Goal: Information Seeking & Learning: Learn about a topic

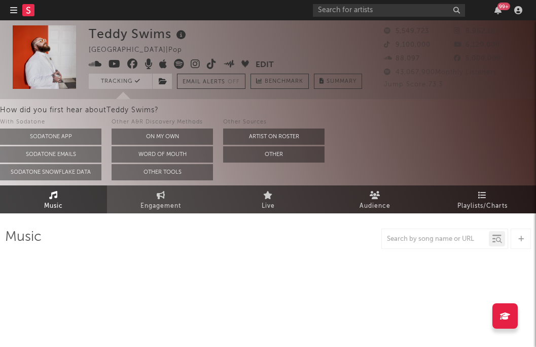
select select "6m"
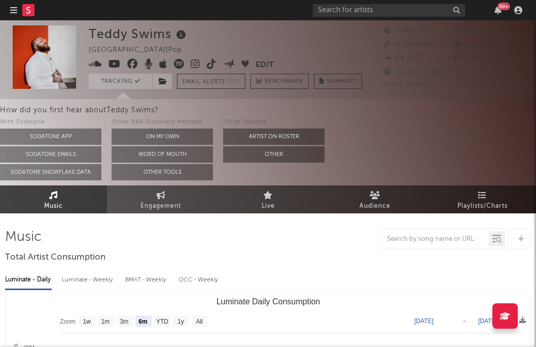
click at [499, 3] on div "99 +" at bounding box center [419, 10] width 213 height 20
click at [497, 12] on icon "button" at bounding box center [498, 10] width 7 height 8
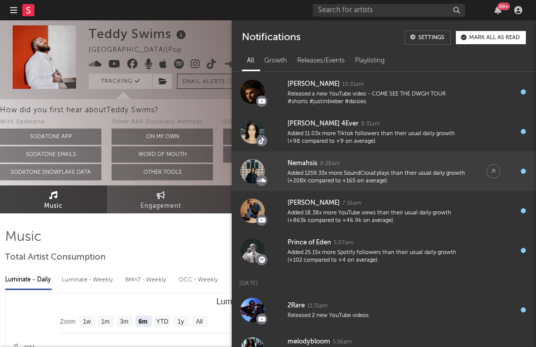
scroll to position [24, 0]
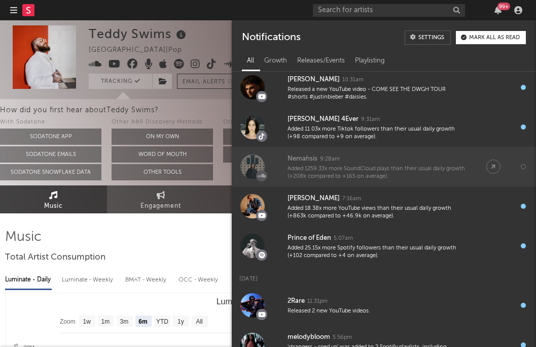
click at [440, 171] on div "Added 1259.33x more SoundCloud plays than their usual daily growth (+208k compa…" at bounding box center [377, 173] width 179 height 16
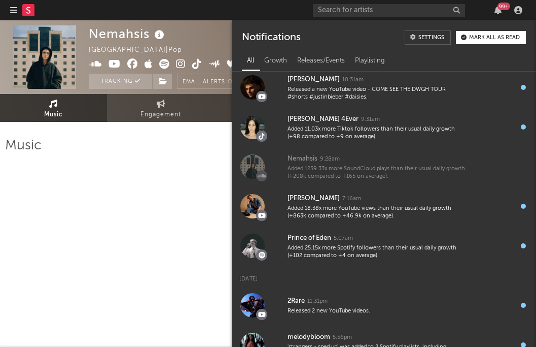
select select "6m"
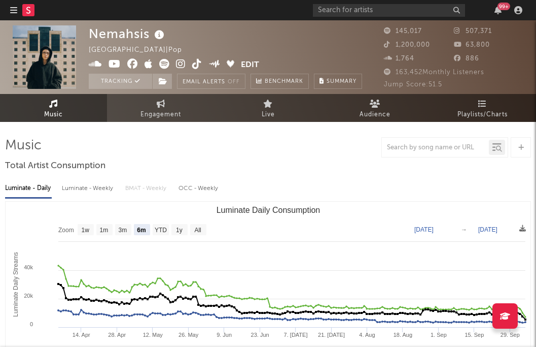
click at [162, 138] on div at bounding box center [268, 147] width 526 height 20
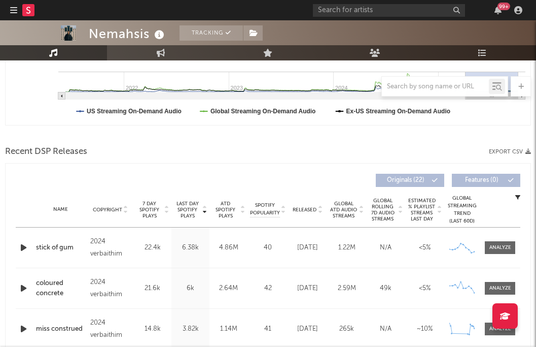
scroll to position [281, 0]
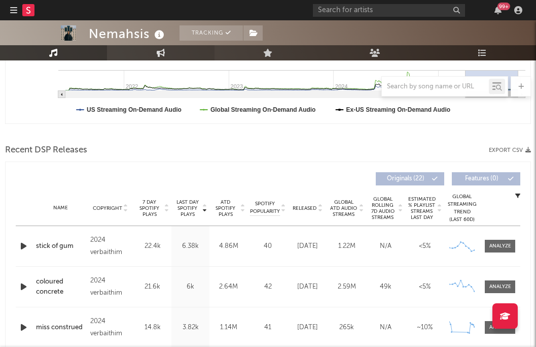
click at [137, 57] on link "Engagement" at bounding box center [160, 52] width 107 height 15
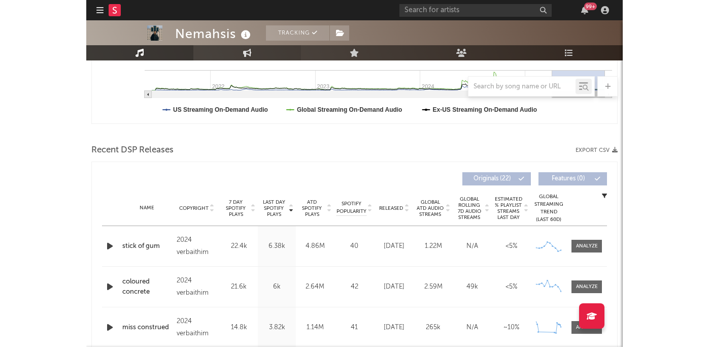
scroll to position [207, 0]
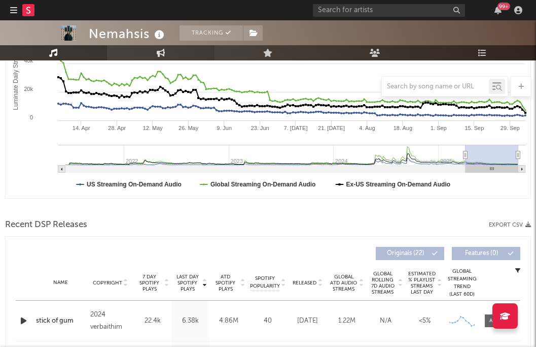
select select "1w"
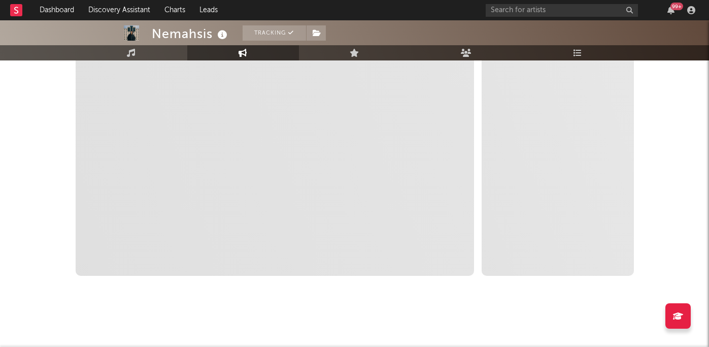
select select "1w"
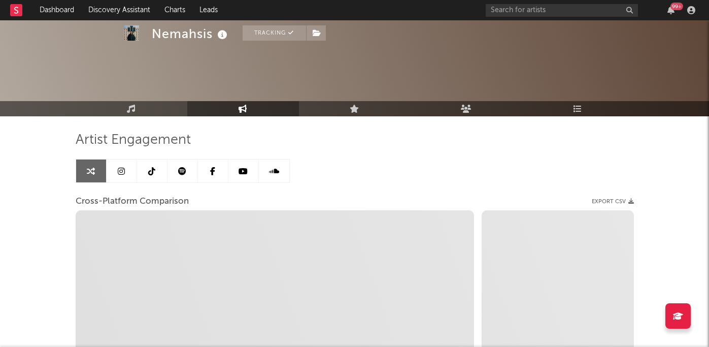
scroll to position [0, 0]
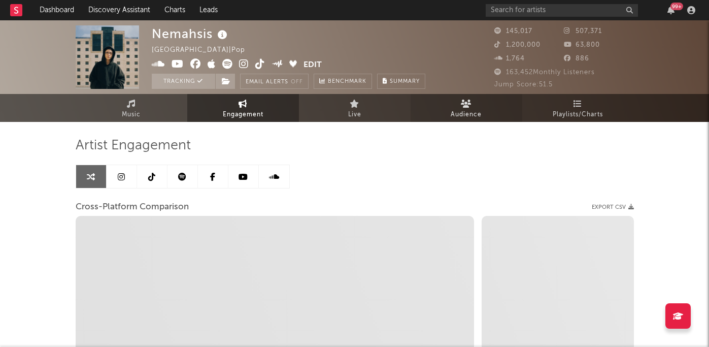
select select "1m"
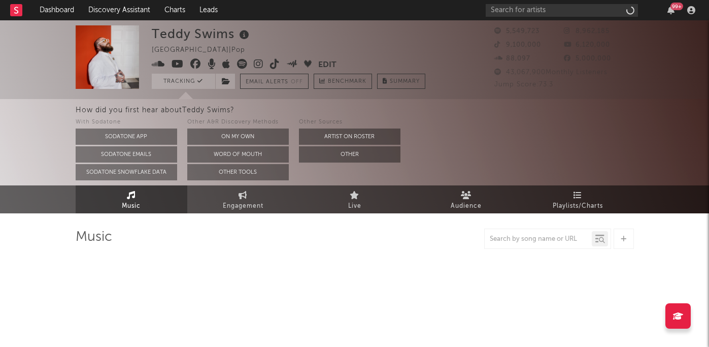
select select "6m"
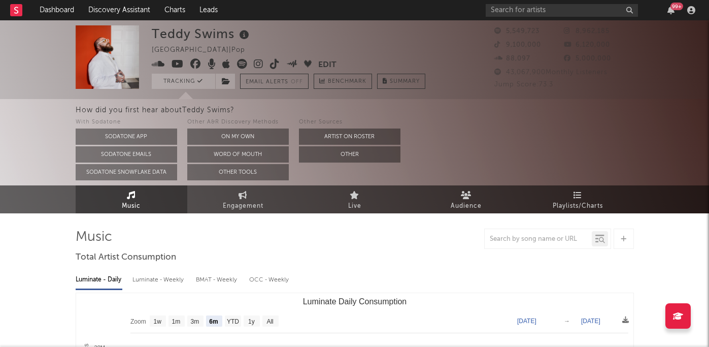
click at [691, 16] on div "99 +" at bounding box center [592, 10] width 213 height 20
click at [596, 11] on input "text" at bounding box center [562, 10] width 152 height 13
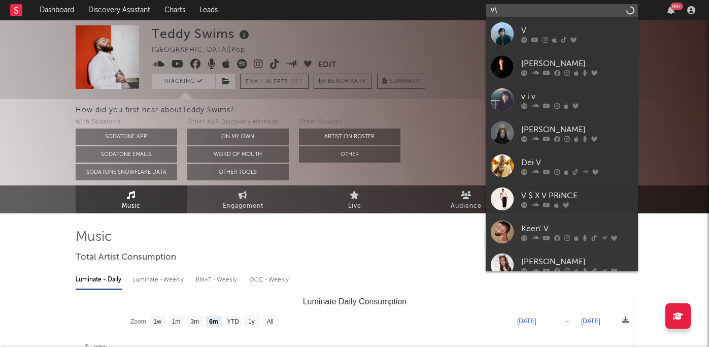
type input "v"
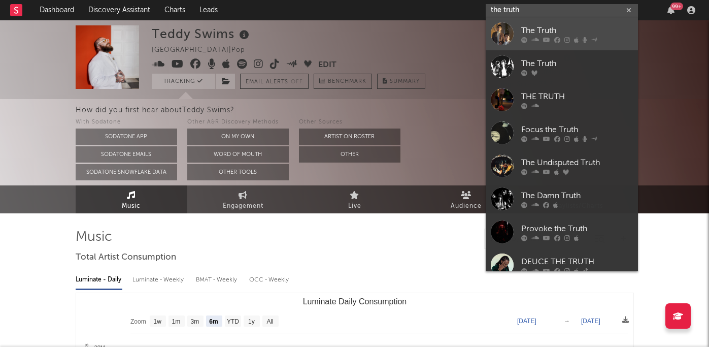
type input "the truth"
click at [573, 29] on div "The Truth" at bounding box center [577, 30] width 112 height 12
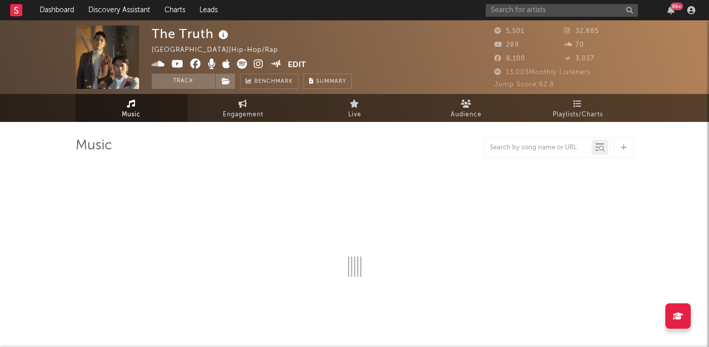
select select "1w"
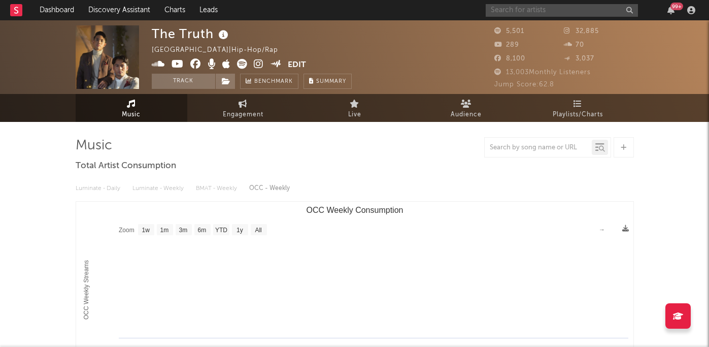
click at [567, 11] on input "text" at bounding box center [562, 10] width 152 height 13
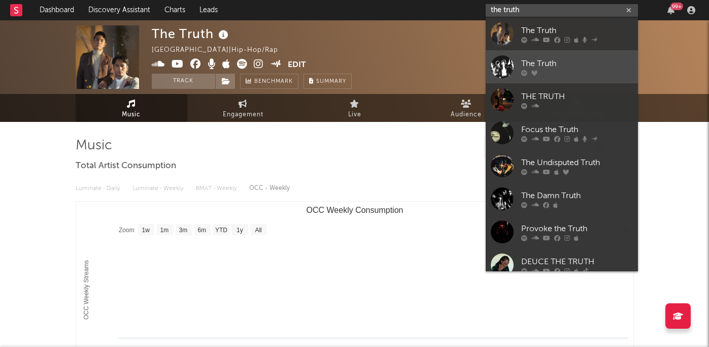
type input "the truth"
click at [560, 63] on div "The Truth" at bounding box center [577, 63] width 112 height 12
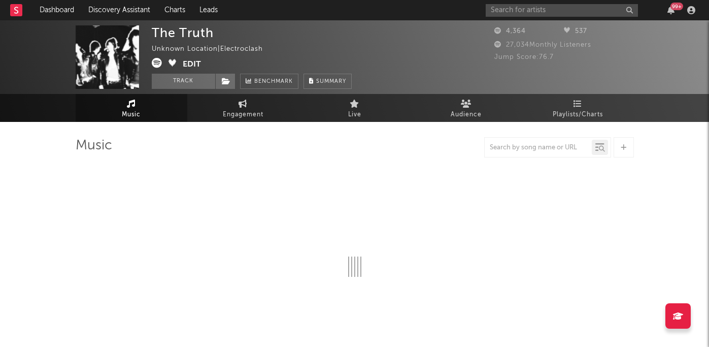
select select "1w"
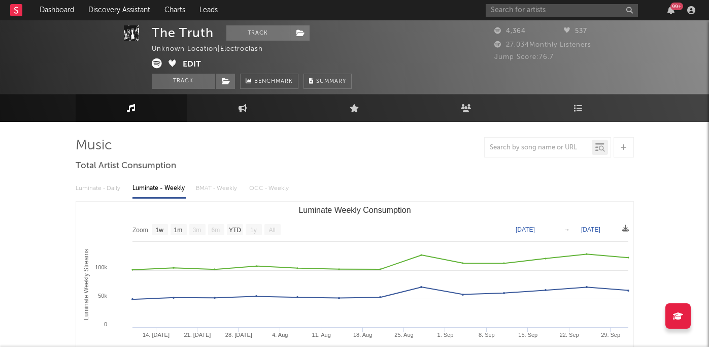
scroll to position [4, 0]
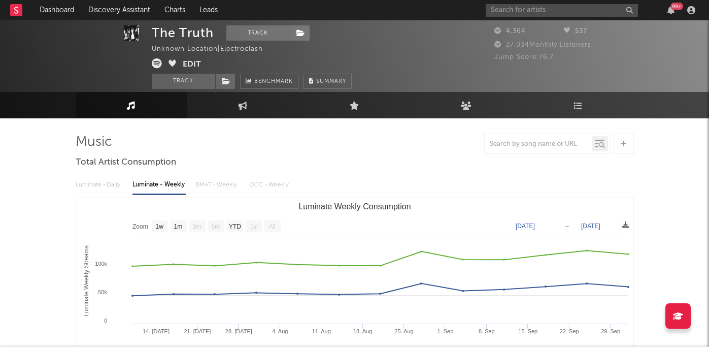
click at [155, 63] on icon at bounding box center [157, 63] width 10 height 10
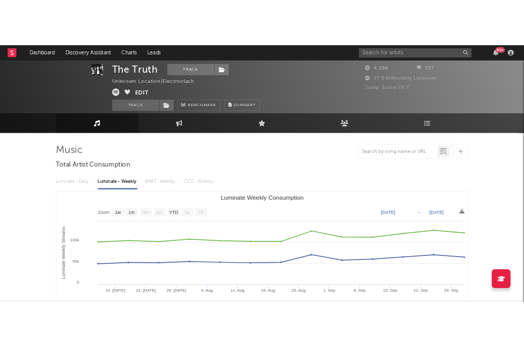
scroll to position [0, 0]
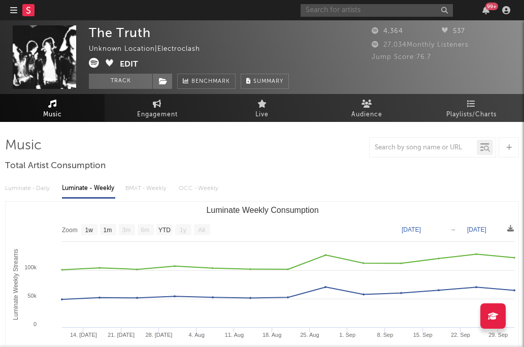
click at [356, 9] on input "text" at bounding box center [376, 10] width 152 height 13
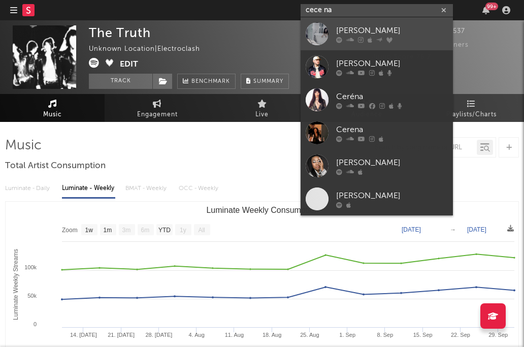
type input "cece na"
click at [373, 38] on div at bounding box center [392, 40] width 112 height 6
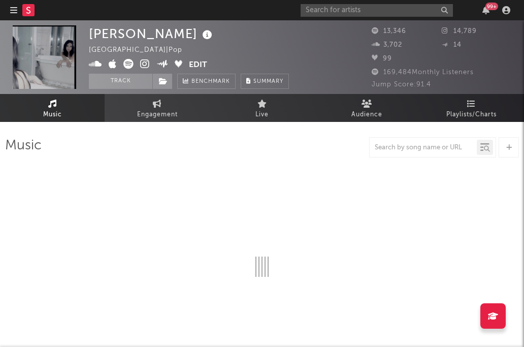
select select "6m"
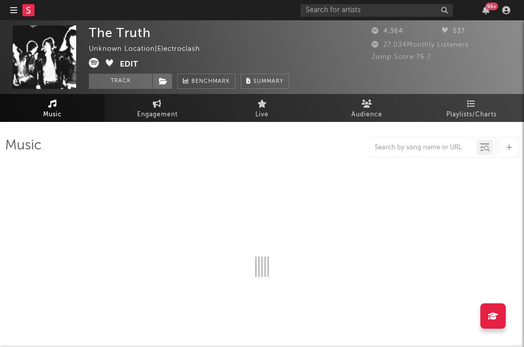
select select "1w"
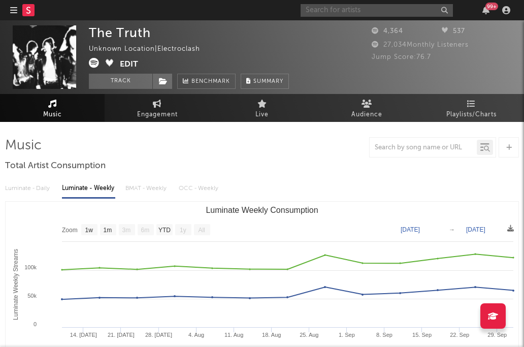
click at [385, 12] on input "text" at bounding box center [376, 10] width 152 height 13
type input "umru"
click at [392, 10] on input "umru" at bounding box center [376, 10] width 152 height 13
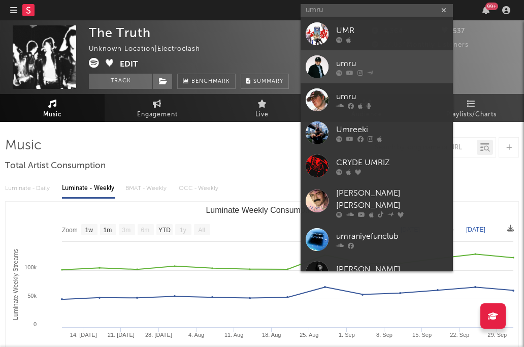
click at [376, 67] on div "umru" at bounding box center [392, 63] width 112 height 12
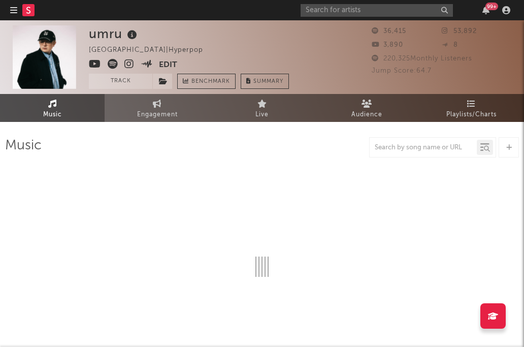
select select "6m"
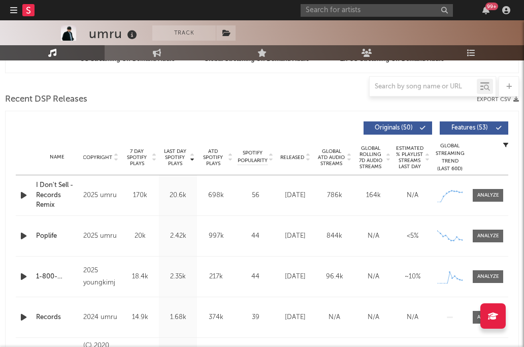
scroll to position [333, 0]
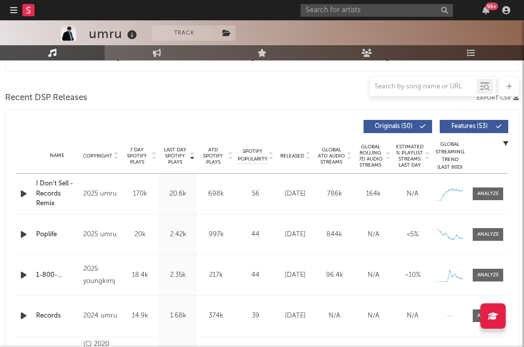
click at [292, 157] on span "Released" at bounding box center [292, 156] width 24 height 6
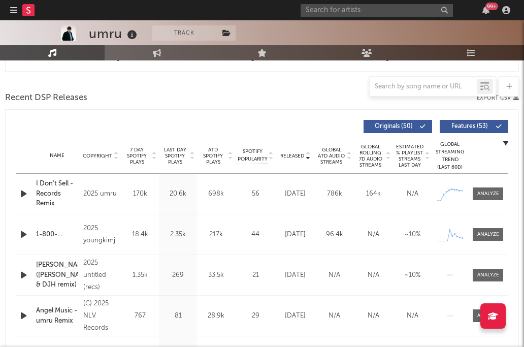
click at [292, 157] on span "Released" at bounding box center [292, 156] width 24 height 6
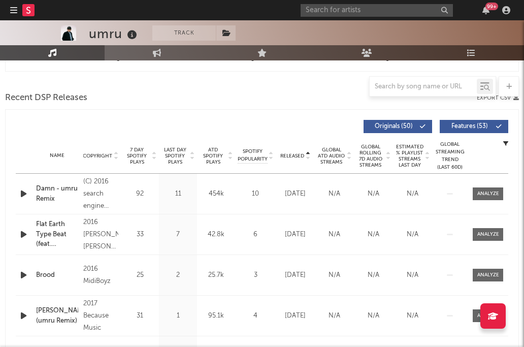
click at [292, 157] on span "Released" at bounding box center [292, 156] width 24 height 6
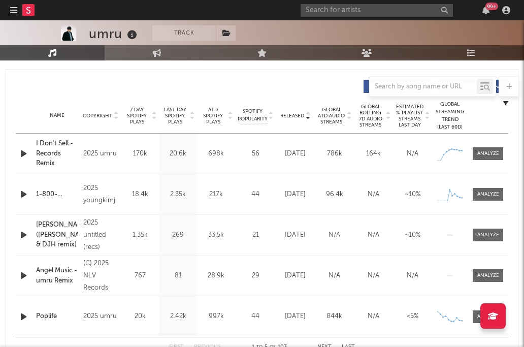
scroll to position [375, 0]
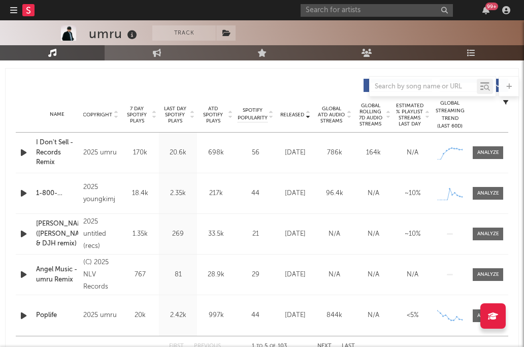
click at [22, 151] on icon "button" at bounding box center [23, 152] width 11 height 13
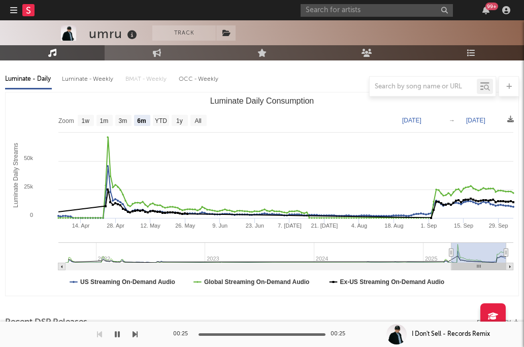
scroll to position [0, 0]
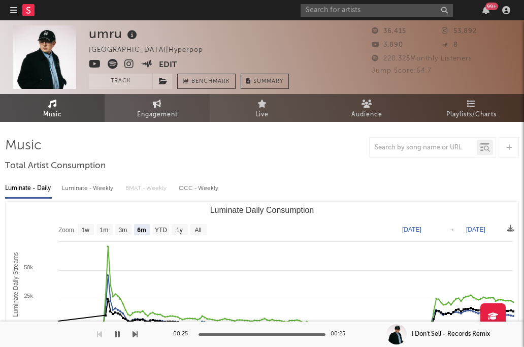
click at [152, 106] on link "Engagement" at bounding box center [157, 108] width 105 height 28
select select "1w"
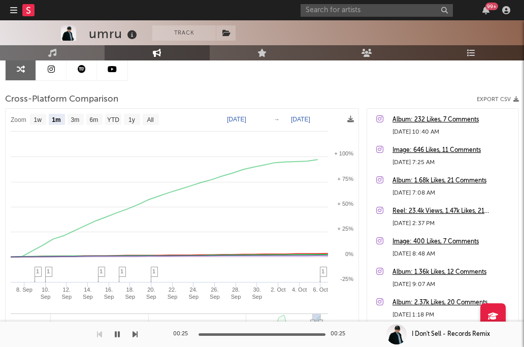
scroll to position [107, 0]
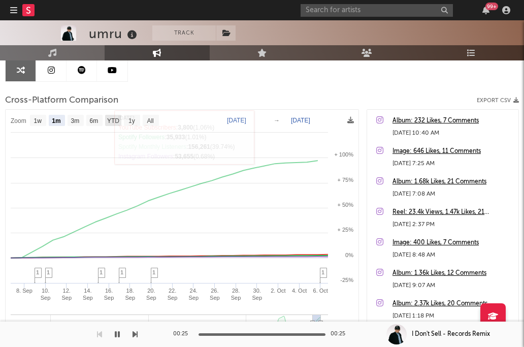
click at [118, 117] on text "YTD" at bounding box center [113, 120] width 12 height 7
select select "YTD"
type input "2025-01-01"
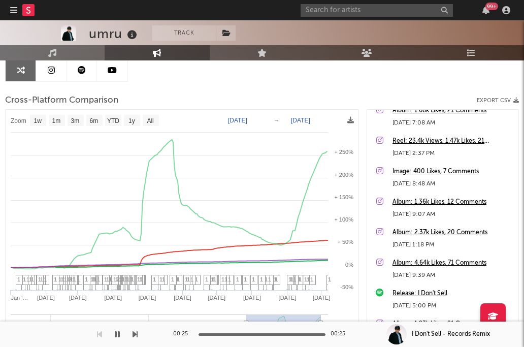
scroll to position [0, 0]
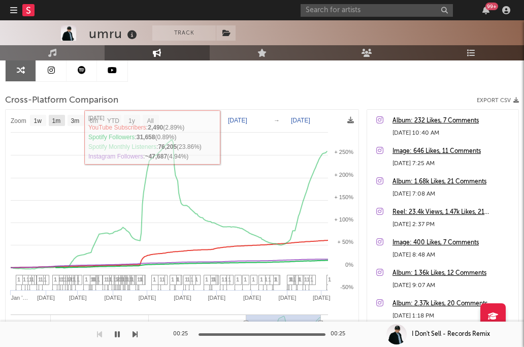
click at [55, 120] on text "1m" at bounding box center [56, 120] width 9 height 7
select select "1m"
type input "2025-09-06"
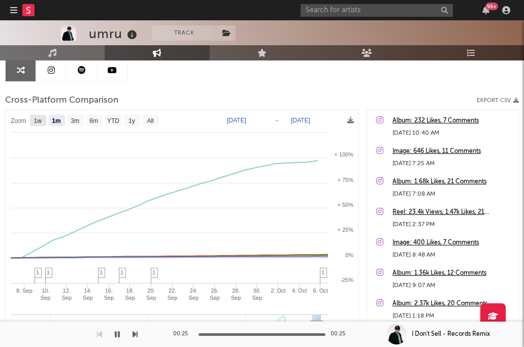
click at [38, 121] on text "1w" at bounding box center [38, 120] width 8 height 7
select select "1w"
type input "2025-09-30"
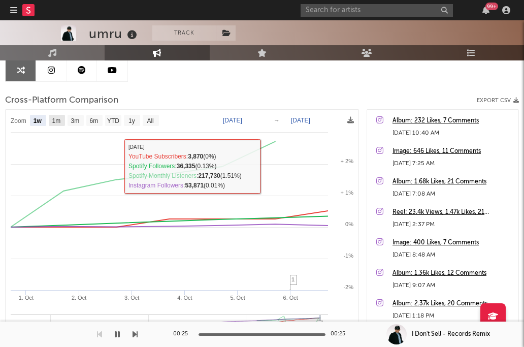
click at [57, 123] on text "1m" at bounding box center [56, 120] width 9 height 7
select select "1m"
type input "2025-09-06"
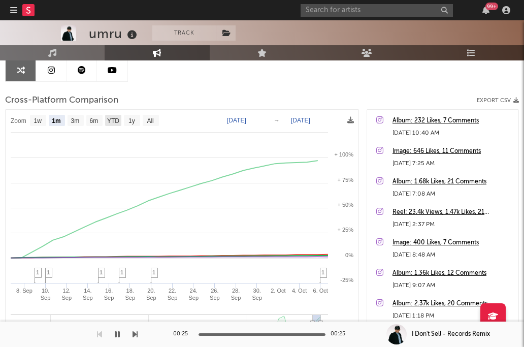
click at [113, 119] on text "YTD" at bounding box center [113, 120] width 12 height 7
select select "YTD"
type input "2025-01-01"
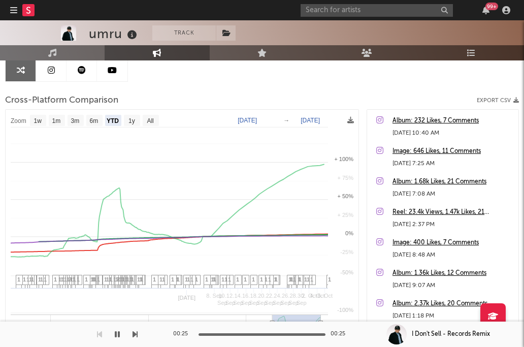
select select "1w"
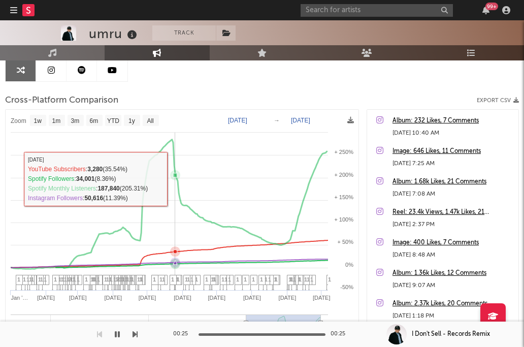
scroll to position [207, 0]
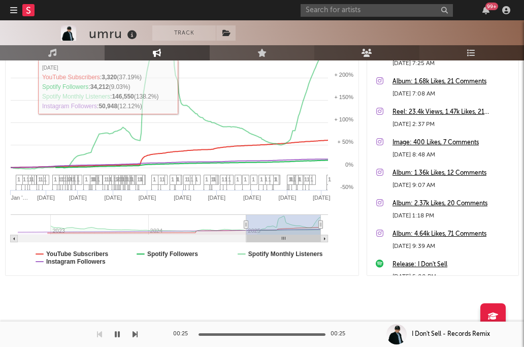
click at [372, 49] on link "Audience" at bounding box center [366, 52] width 105 height 15
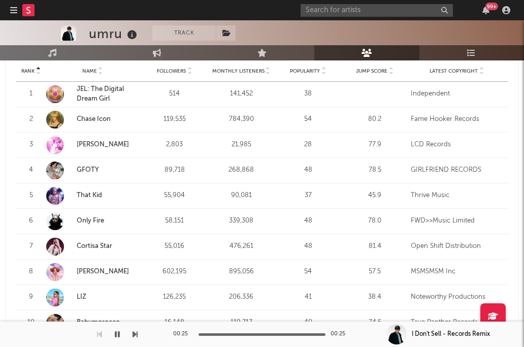
scroll to position [381, 0]
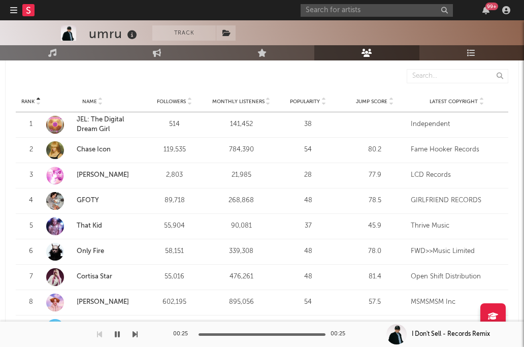
click at [231, 98] on span "Monthly Listeners" at bounding box center [238, 101] width 52 height 6
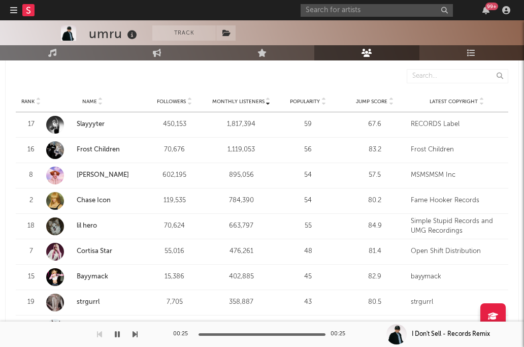
click at [231, 98] on span "Monthly Listeners" at bounding box center [238, 101] width 52 height 6
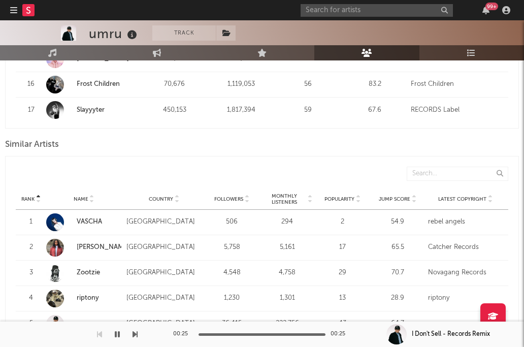
scroll to position [911, 0]
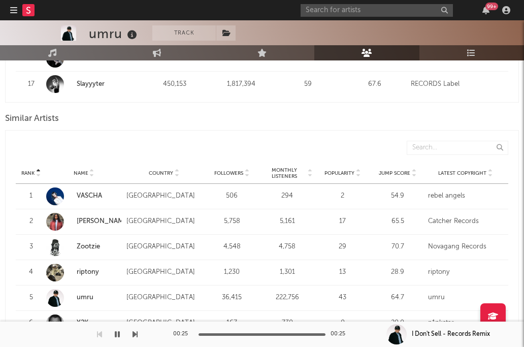
click at [284, 167] on span "Monthly Listeners" at bounding box center [284, 173] width 44 height 12
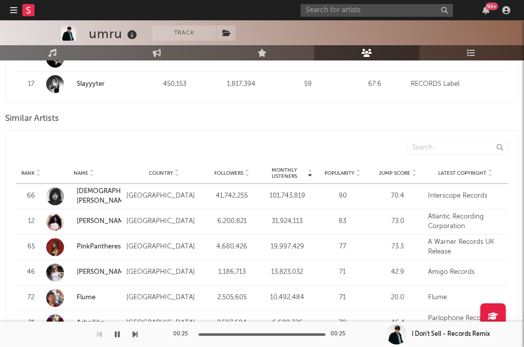
click at [284, 167] on span "Monthly Listeners" at bounding box center [284, 173] width 44 height 12
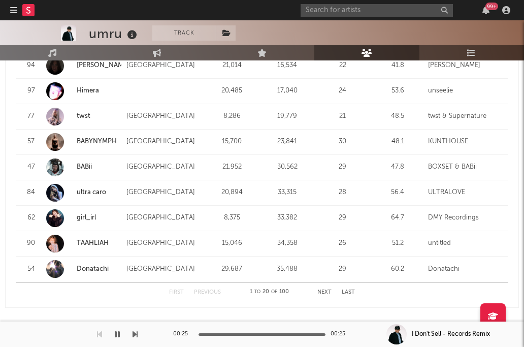
scroll to position [1324, 0]
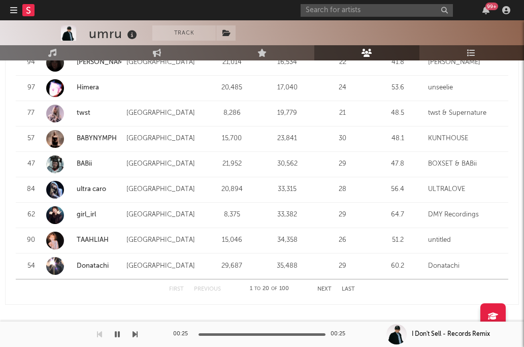
click at [81, 262] on link "Donatachi" at bounding box center [93, 265] width 32 height 7
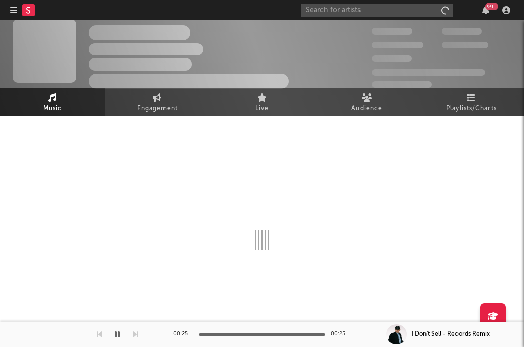
scroll to position [6, 0]
select select "6m"
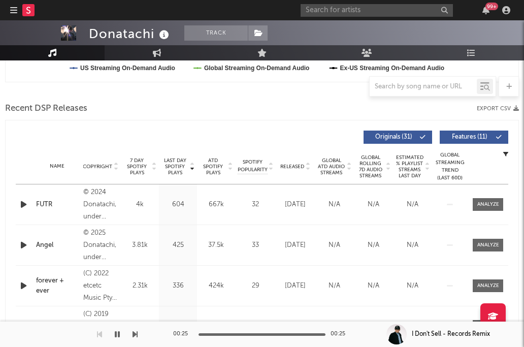
scroll to position [332, 0]
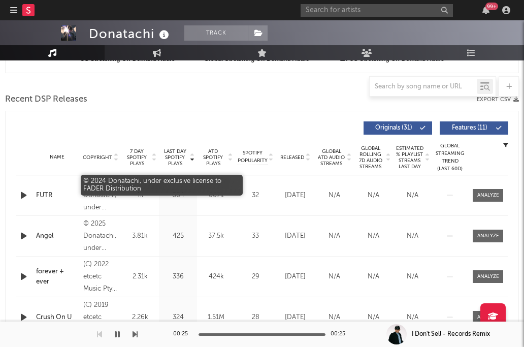
click at [89, 196] on div "© 2024 Donatachi, under exclusive license to FADER Distribution" at bounding box center [100, 195] width 35 height 37
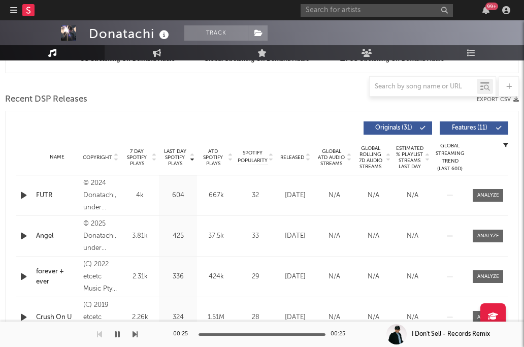
click at [291, 154] on span "Released" at bounding box center [292, 157] width 24 height 6
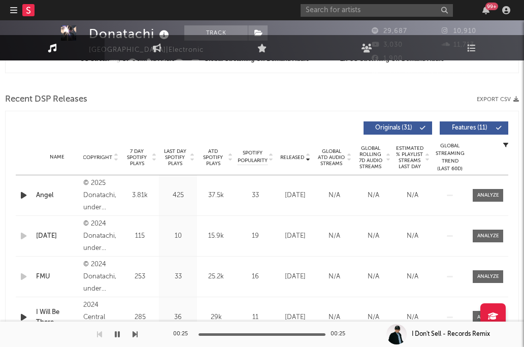
scroll to position [6, 0]
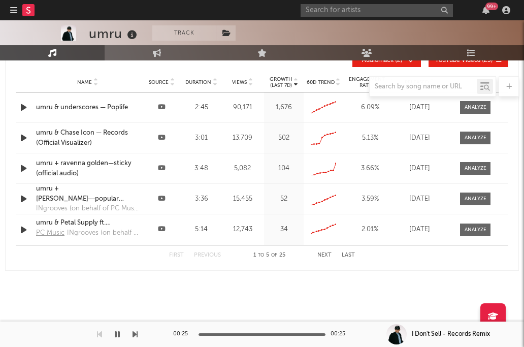
select select "6m"
click at [368, 48] on link "Audience" at bounding box center [366, 52] width 105 height 15
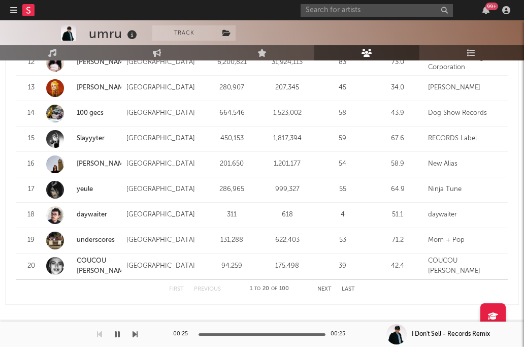
scroll to position [1340, 0]
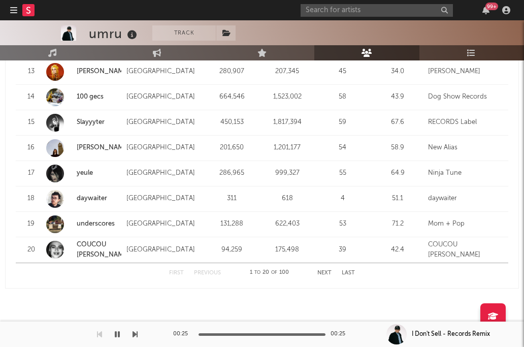
click at [326, 263] on div "First Previous 1 to 20 of 100 Next Last" at bounding box center [262, 273] width 186 height 20
click at [324, 270] on button "Next" at bounding box center [324, 273] width 14 height 6
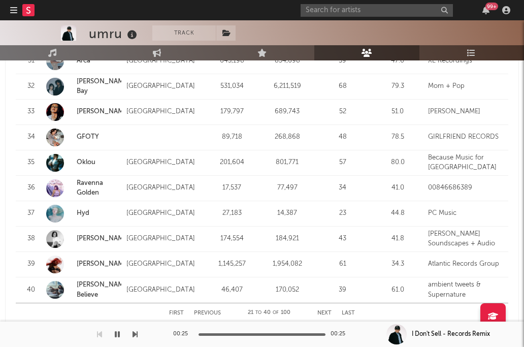
scroll to position [1304, 0]
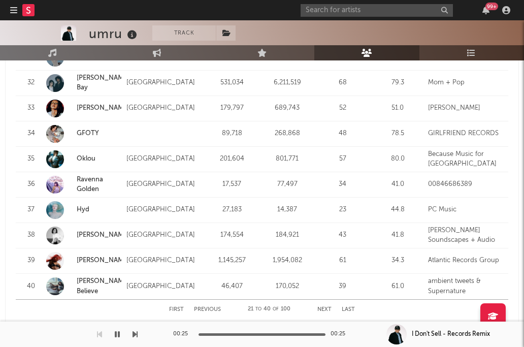
click at [322, 307] on button "Next" at bounding box center [324, 310] width 14 height 6
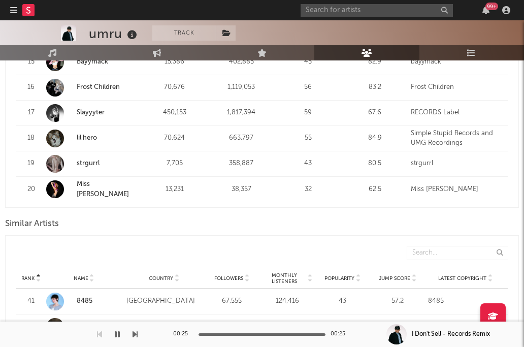
scroll to position [806, 0]
click at [393, 15] on input "text" at bounding box center [376, 10] width 152 height 13
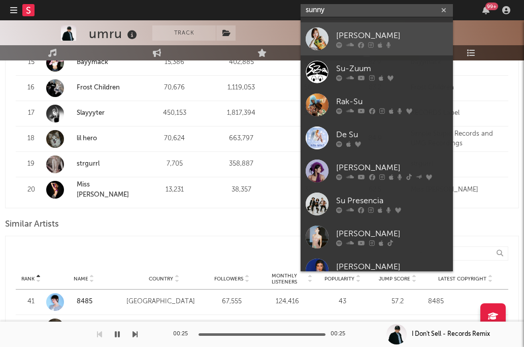
scroll to position [0, 0]
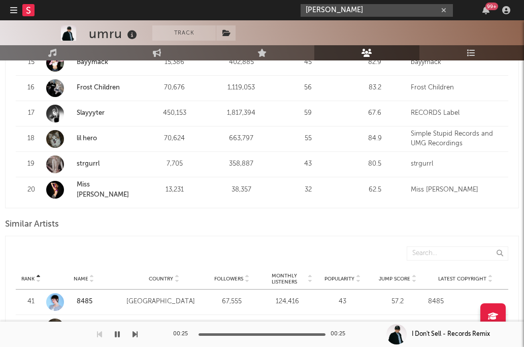
click at [351, 3] on div "sawyer 99 +" at bounding box center [406, 10] width 213 height 20
click at [345, 16] on input "sawyer" at bounding box center [376, 10] width 152 height 13
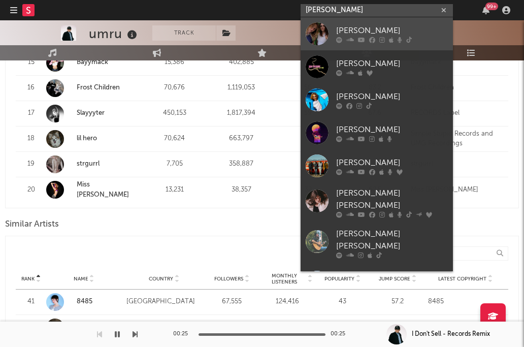
type input "sawyer"
click at [351, 37] on icon at bounding box center [350, 40] width 8 height 6
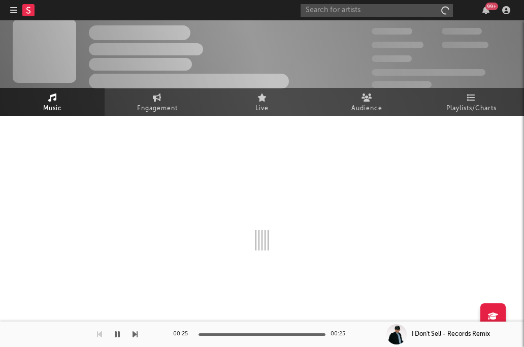
scroll to position [6, 0]
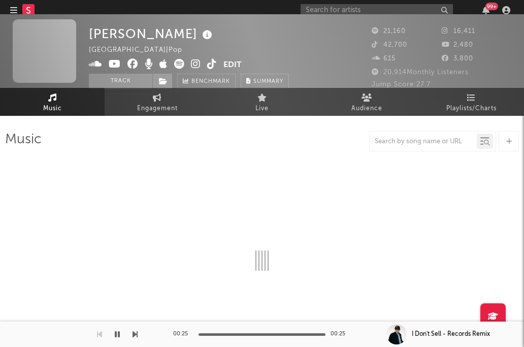
select select "6m"
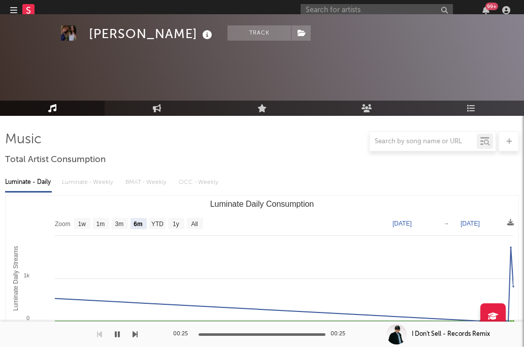
scroll to position [806, 0]
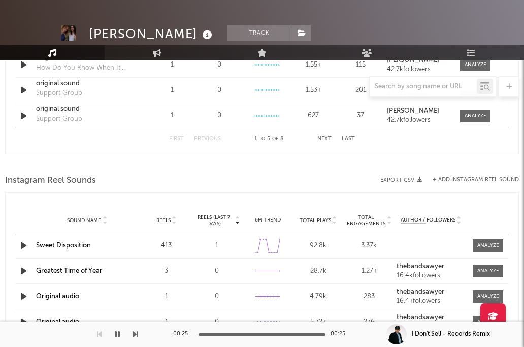
select select "6m"
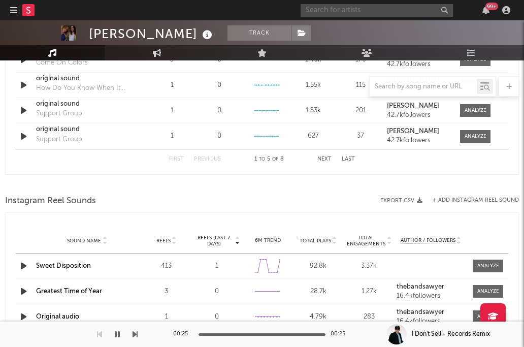
click at [424, 7] on input "text" at bounding box center [376, 10] width 152 height 13
type input "sawyer"
click at [179, 192] on div at bounding box center [262, 184] width 514 height 15
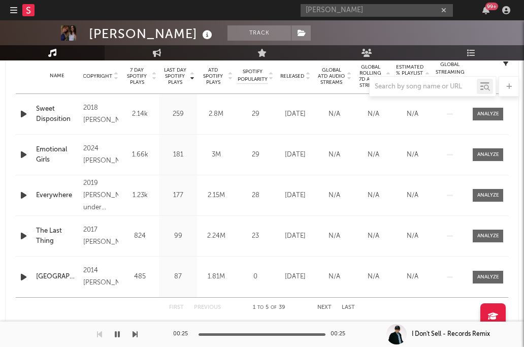
scroll to position [406, 0]
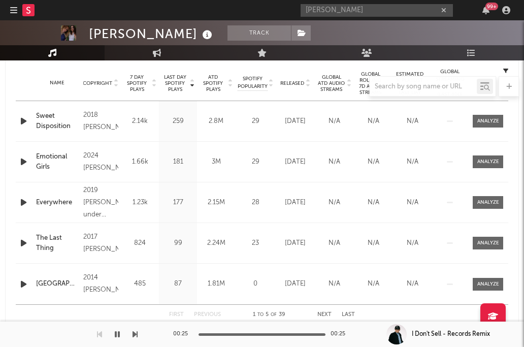
click at [295, 85] on div at bounding box center [262, 86] width 514 height 20
click at [290, 84] on div at bounding box center [262, 86] width 514 height 20
click at [288, 83] on div at bounding box center [262, 86] width 514 height 20
click at [290, 99] on div "Name Copyright Label Album Names Composer Names 7 Day Spotify Plays Last Day Sp…" at bounding box center [262, 83] width 492 height 36
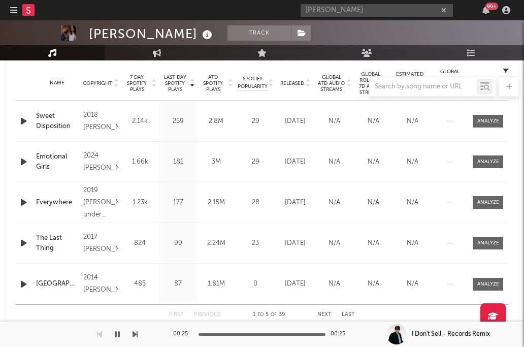
click at [325, 313] on button "Next" at bounding box center [324, 315] width 14 height 6
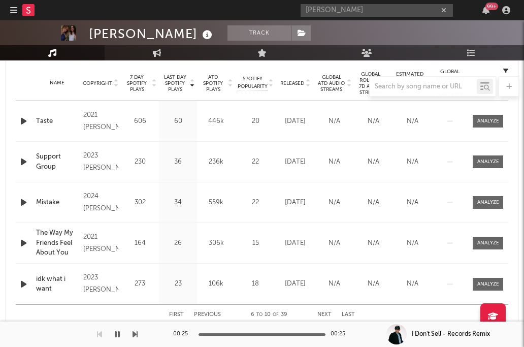
click at [325, 313] on button "Next" at bounding box center [324, 315] width 14 height 6
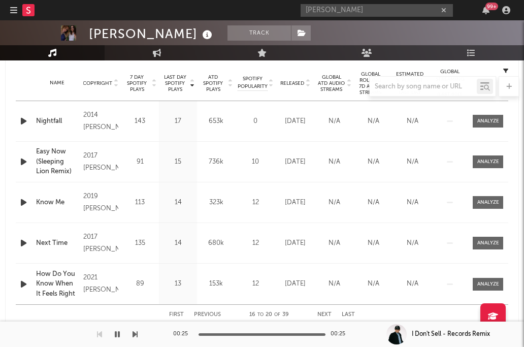
click at [325, 313] on button "Next" at bounding box center [324, 315] width 14 height 6
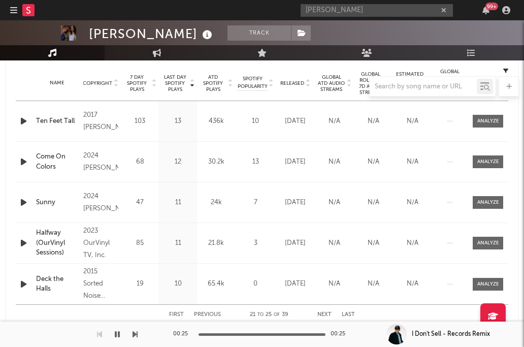
click at [345, 310] on div "First Previous 21 to 25 of 39 Next Last" at bounding box center [262, 314] width 186 height 20
click at [342, 312] on button "Last" at bounding box center [348, 315] width 13 height 6
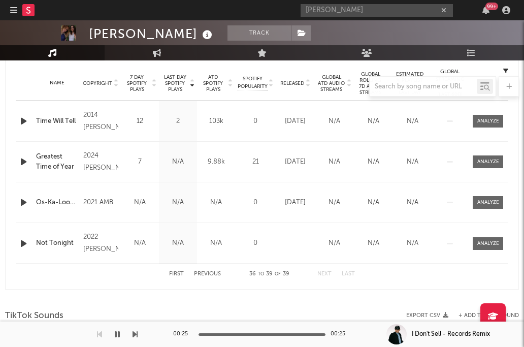
click at [203, 273] on button "Previous" at bounding box center [207, 274] width 27 height 6
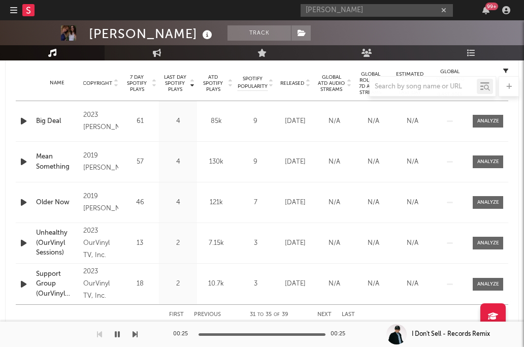
click at [207, 314] on button "Previous" at bounding box center [207, 315] width 27 height 6
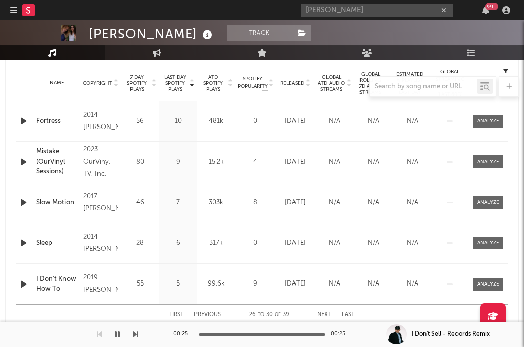
click at [207, 314] on button "Previous" at bounding box center [207, 315] width 27 height 6
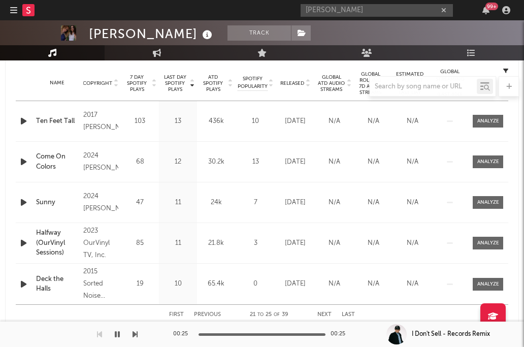
click at [207, 314] on button "Previous" at bounding box center [207, 315] width 27 height 6
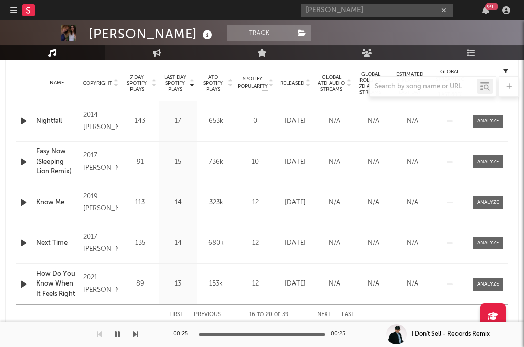
click at [321, 314] on button "Next" at bounding box center [324, 315] width 14 height 6
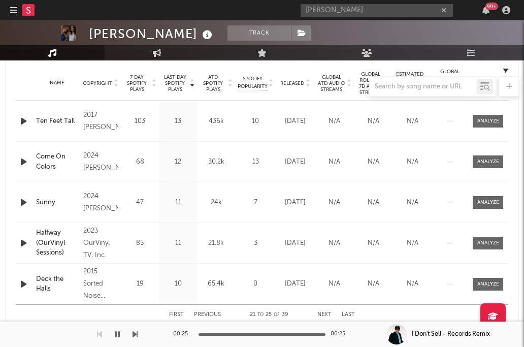
click at [201, 313] on button "Previous" at bounding box center [207, 315] width 27 height 6
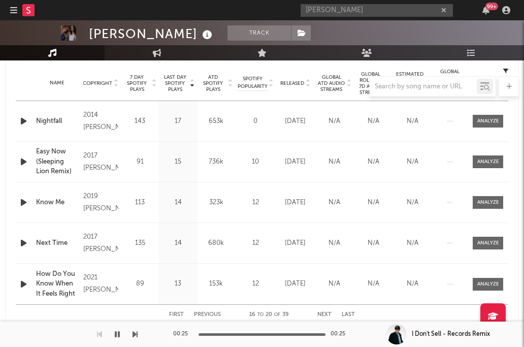
click at [201, 313] on button "Previous" at bounding box center [207, 315] width 27 height 6
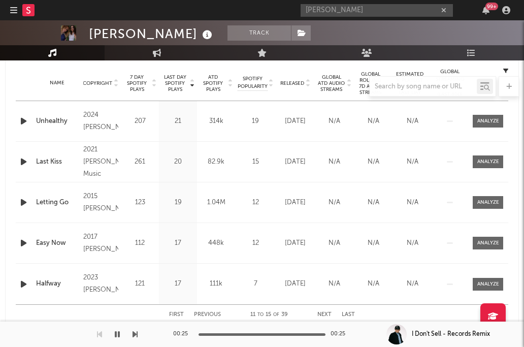
click at [201, 313] on button "Previous" at bounding box center [207, 315] width 27 height 6
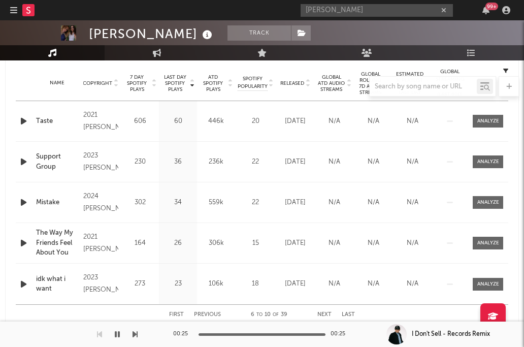
click at [202, 312] on button "Previous" at bounding box center [207, 315] width 27 height 6
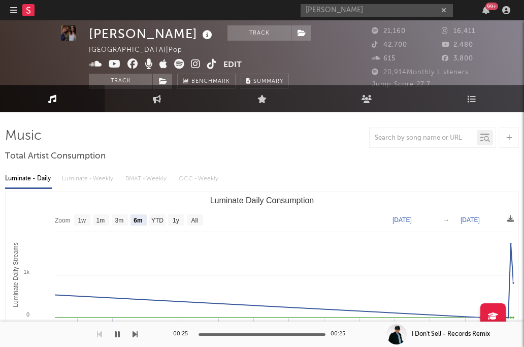
scroll to position [0, 0]
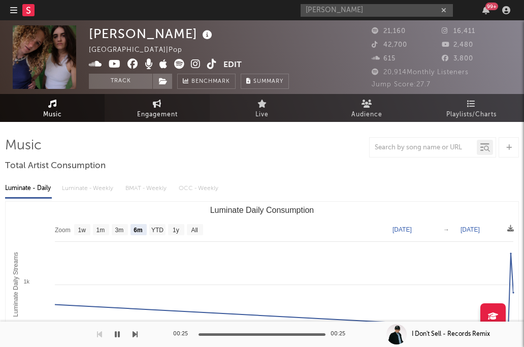
click at [150, 107] on link "Engagement" at bounding box center [157, 108] width 105 height 28
select select "1w"
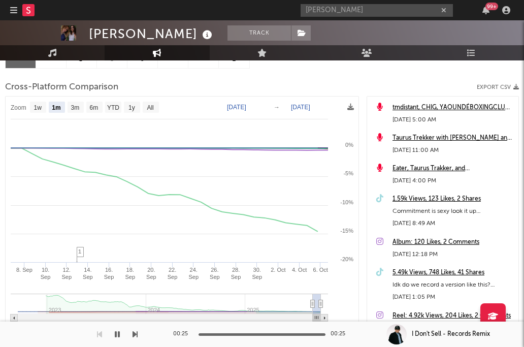
scroll to position [119, 0]
click at [113, 104] on rect at bounding box center [113, 107] width 16 height 11
select select "YTD"
type input "2025-01-01"
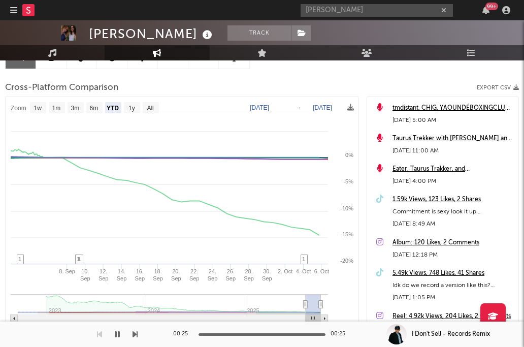
select select "1w"
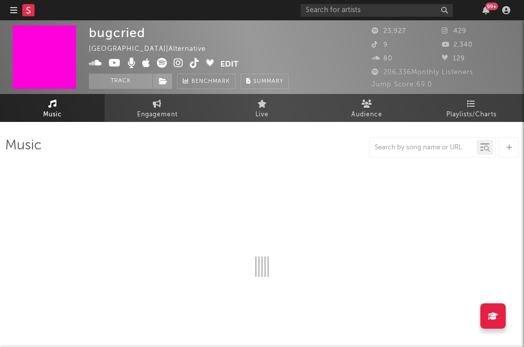
select select "6m"
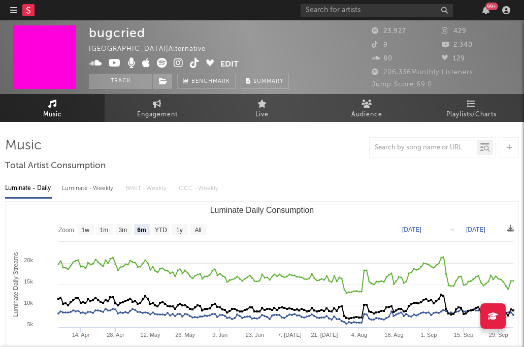
click at [160, 62] on icon at bounding box center [162, 63] width 10 height 10
click at [403, 10] on input "text" at bounding box center [376, 10] width 152 height 13
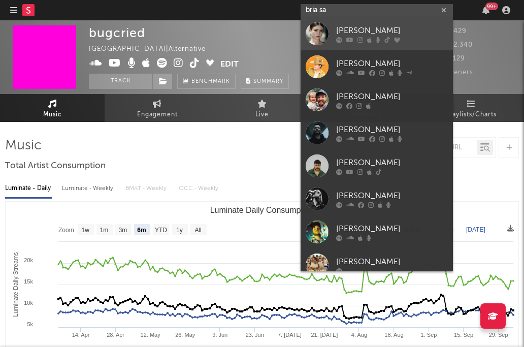
type input "bria sa"
click at [416, 28] on div "[PERSON_NAME]" at bounding box center [392, 30] width 112 height 12
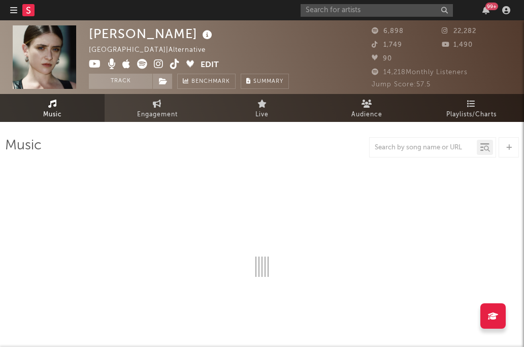
select select "6m"
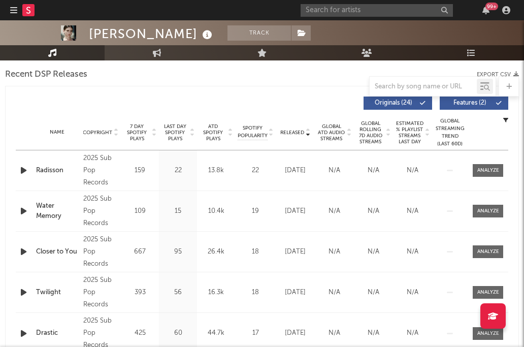
scroll to position [356, 0]
click at [287, 133] on span "Released" at bounding box center [292, 133] width 24 height 6
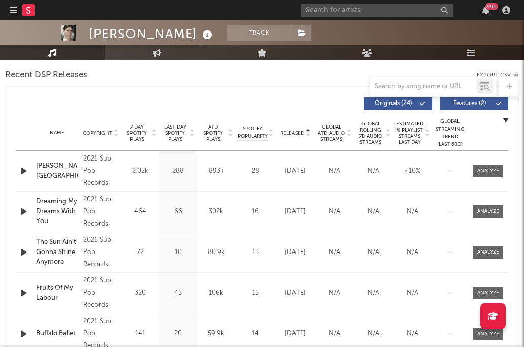
click at [296, 135] on span "Released" at bounding box center [292, 133] width 24 height 6
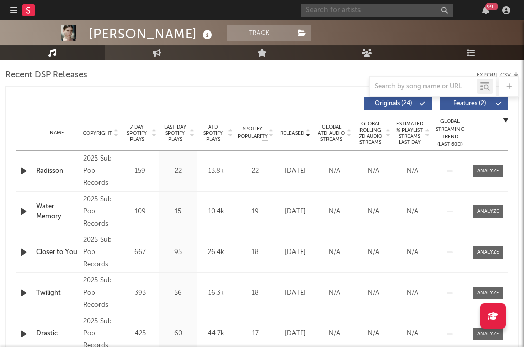
click at [348, 7] on input "text" at bounding box center [376, 10] width 152 height 13
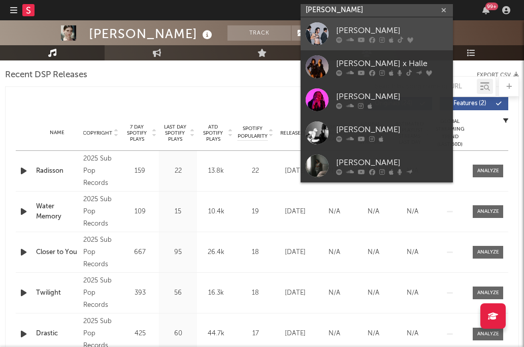
type input "[PERSON_NAME]"
click at [366, 35] on div "[PERSON_NAME]" at bounding box center [392, 30] width 112 height 12
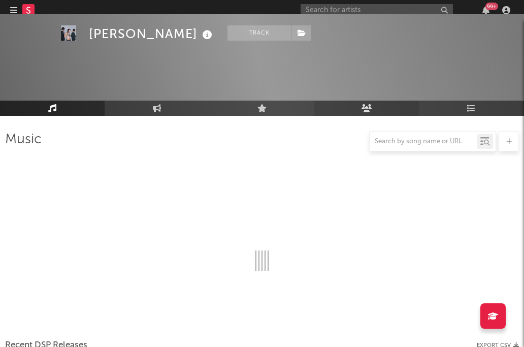
scroll to position [356, 0]
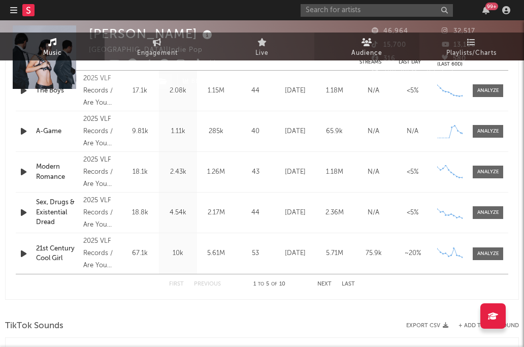
select select "6m"
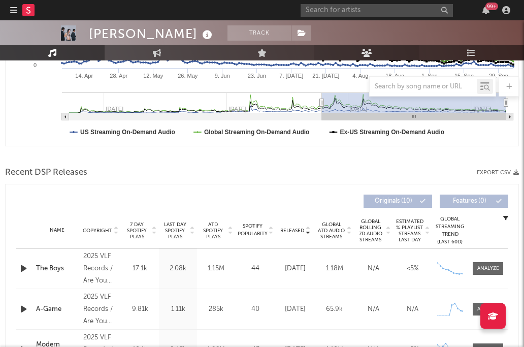
scroll to position [267, 0]
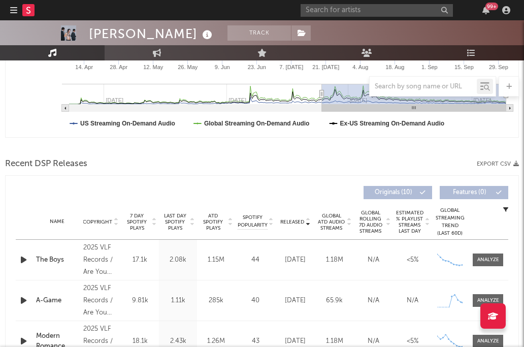
click at [290, 218] on div "Released" at bounding box center [295, 222] width 34 height 8
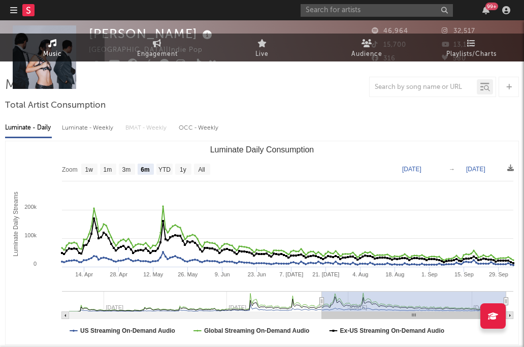
scroll to position [0, 0]
